Goal: Transaction & Acquisition: Purchase product/service

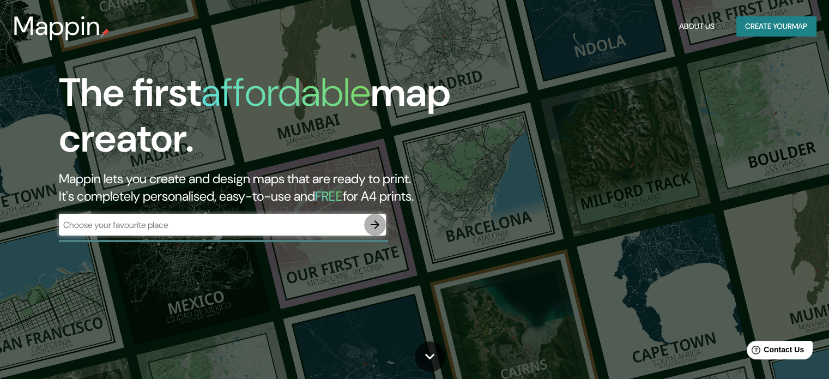
click at [377, 222] on icon "button" at bounding box center [375, 224] width 13 height 13
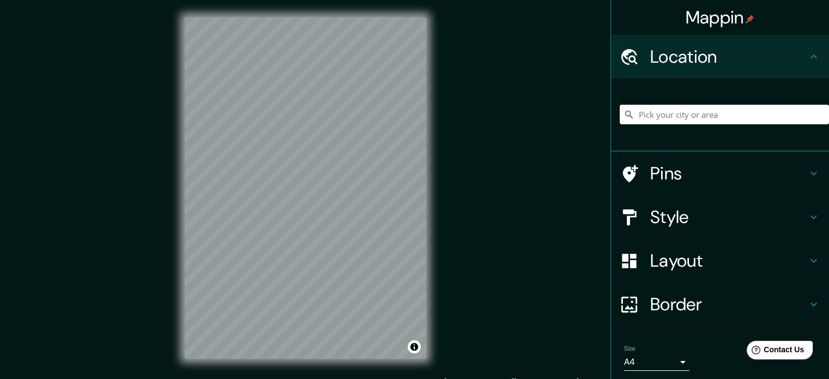
click at [652, 121] on input "Pick your city or area" at bounding box center [724, 115] width 209 height 20
paste input "40.41538892488175, -3.7090445888051837"
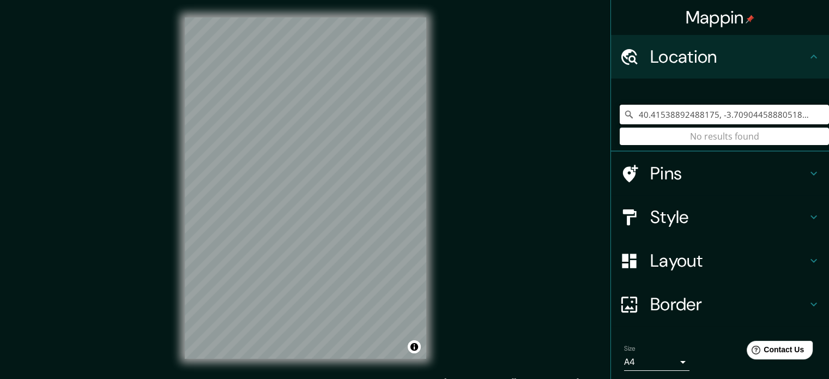
type input "40.41538892488175, -3.7090445888051837"
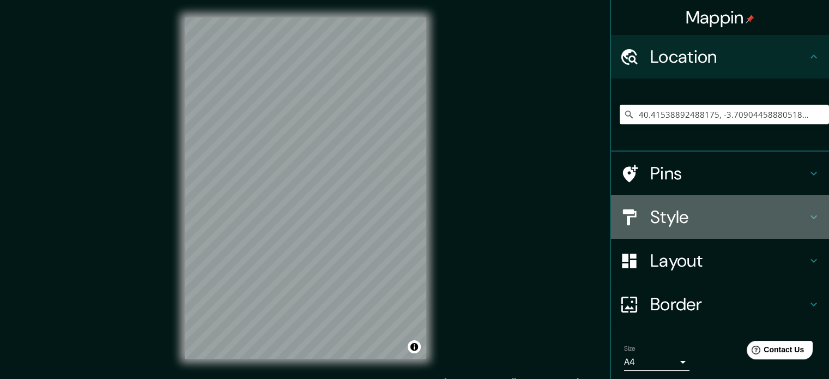
click at [690, 219] on h4 "Style" at bounding box center [729, 217] width 157 height 22
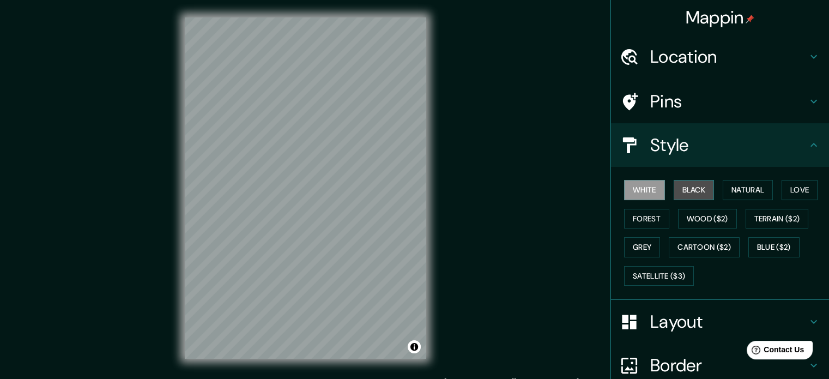
click at [689, 194] on button "Black" at bounding box center [694, 190] width 41 height 20
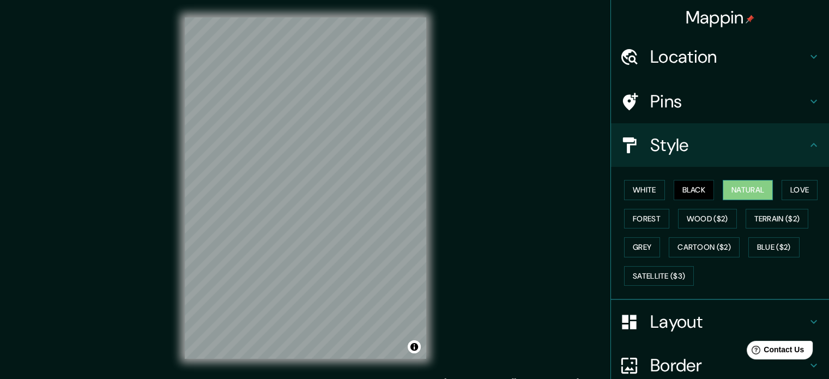
click at [730, 189] on button "Natural" at bounding box center [748, 190] width 50 height 20
click at [796, 186] on button "Love" at bounding box center [800, 190] width 36 height 20
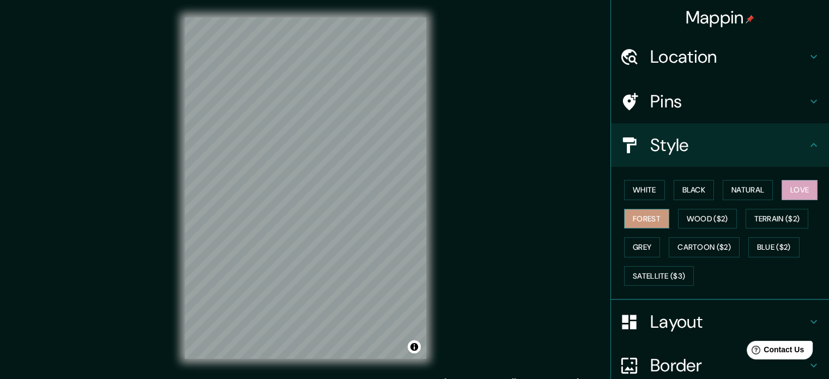
click at [643, 214] on button "Forest" at bounding box center [646, 219] width 45 height 20
click at [688, 213] on button "Wood ($2)" at bounding box center [707, 219] width 59 height 20
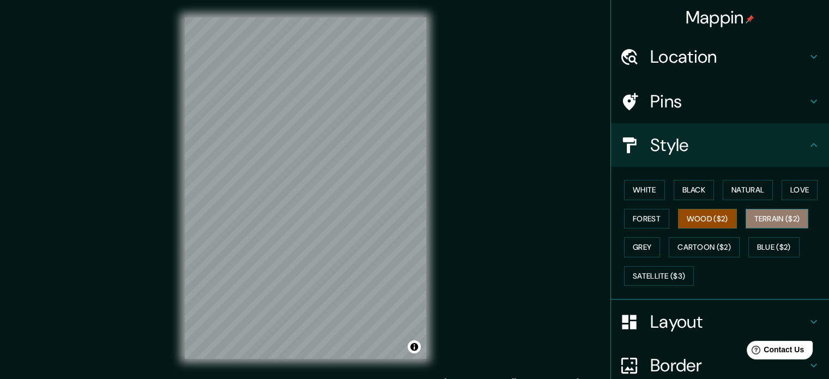
click at [764, 209] on button "Terrain ($2)" at bounding box center [777, 219] width 63 height 20
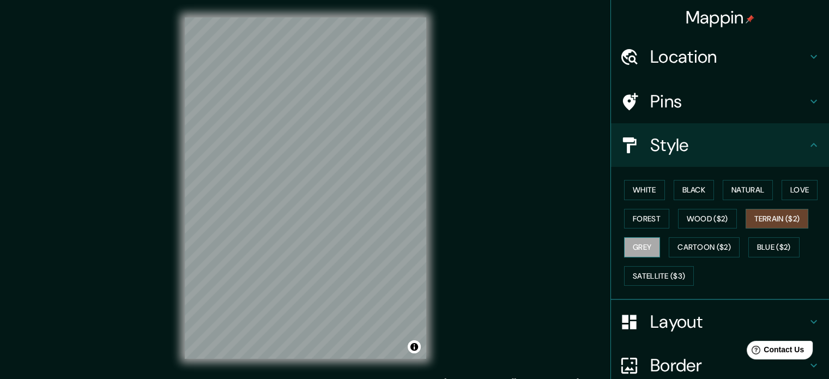
click at [637, 246] on button "Grey" at bounding box center [642, 247] width 36 height 20
click at [693, 242] on button "Cartoon ($2)" at bounding box center [704, 247] width 71 height 20
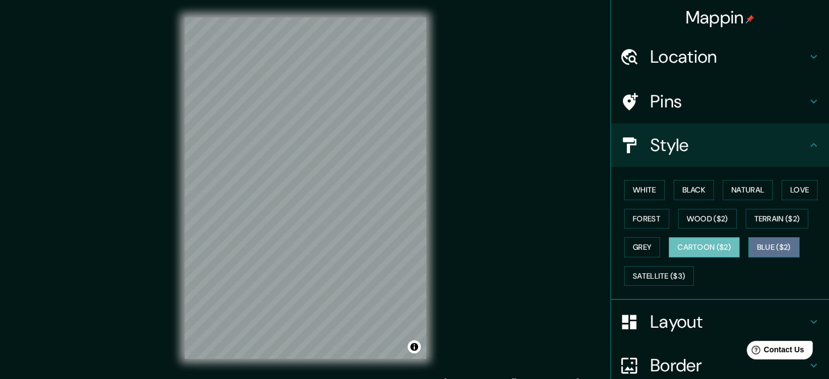
click at [763, 238] on button "Blue ($2)" at bounding box center [774, 247] width 51 height 20
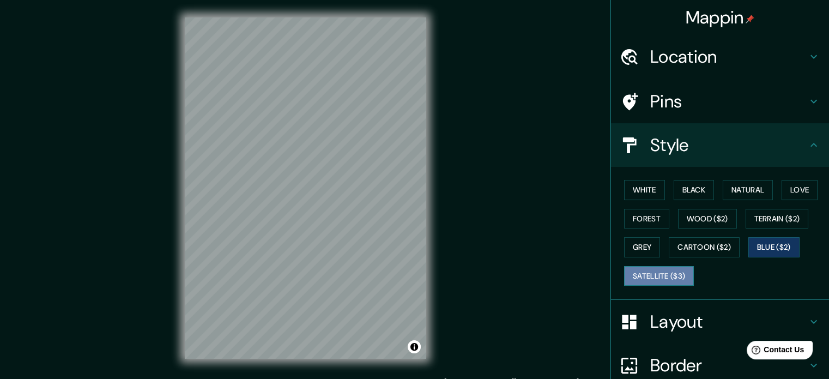
click at [653, 275] on button "Satellite ($3)" at bounding box center [659, 276] width 70 height 20
